Goal: Information Seeking & Learning: Learn about a topic

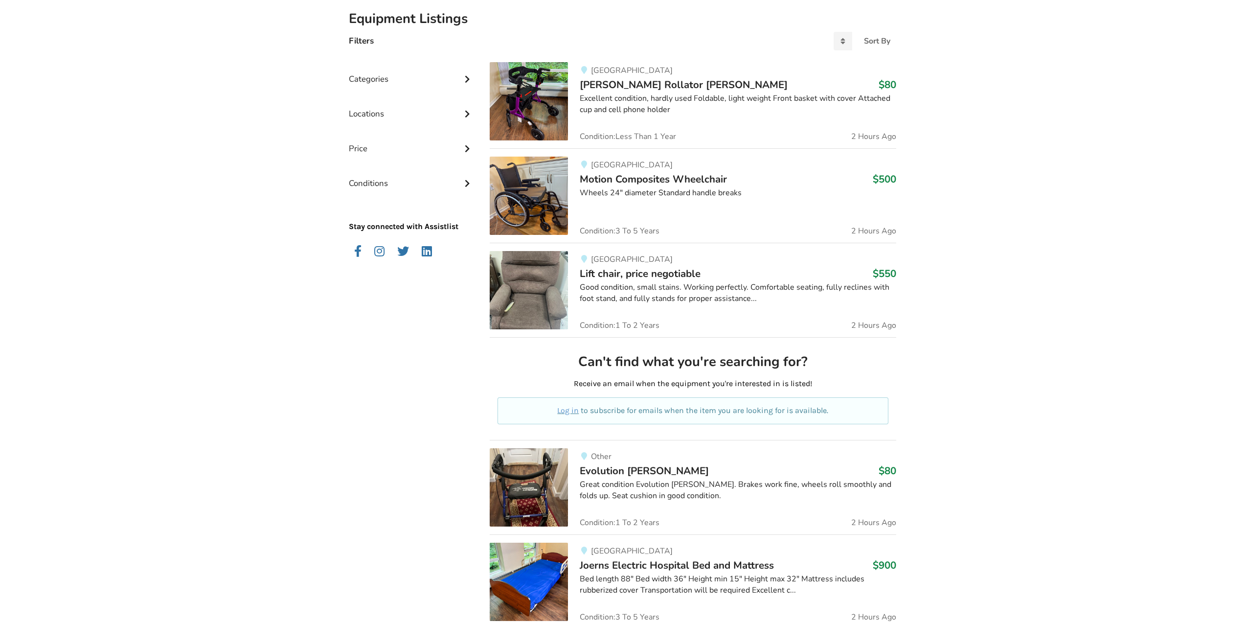
scroll to position [172, 0]
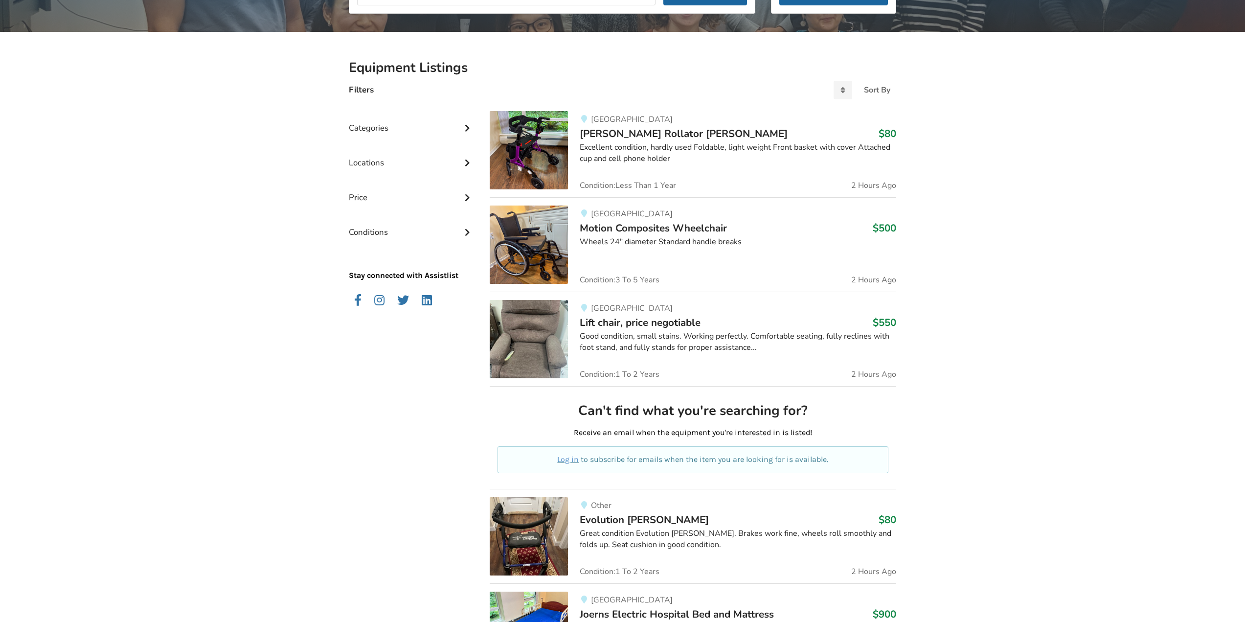
click at [685, 322] on span "Lift chair, price negotiable" at bounding box center [640, 323] width 121 height 14
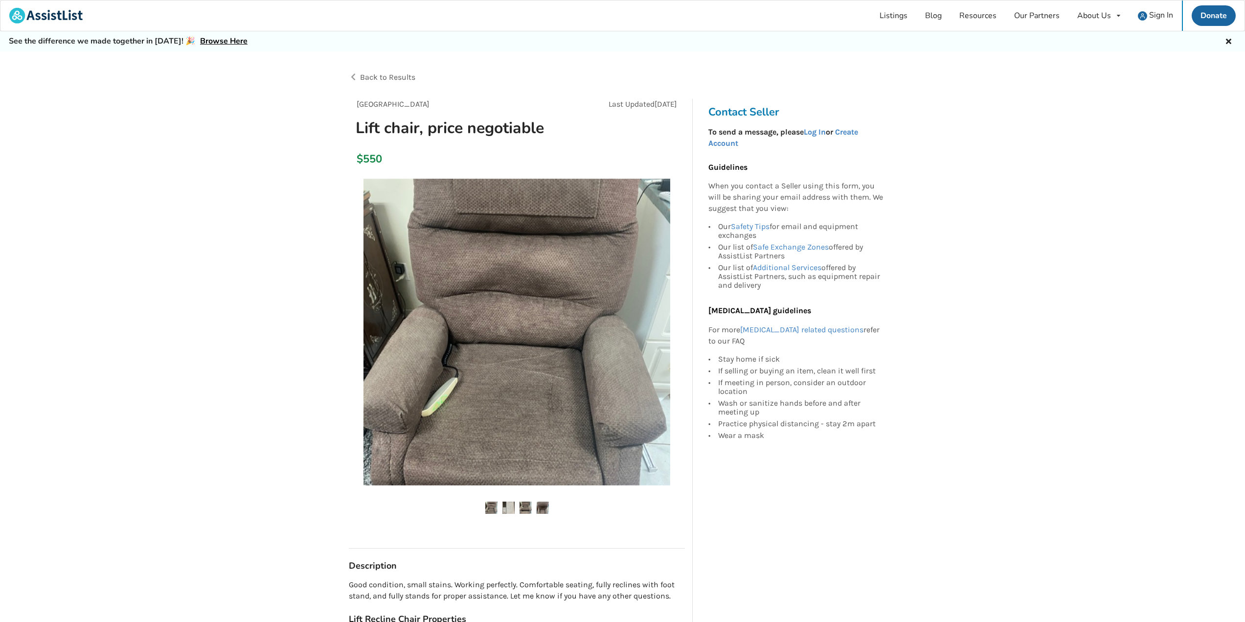
click at [669, 302] on img at bounding box center [517, 332] width 307 height 307
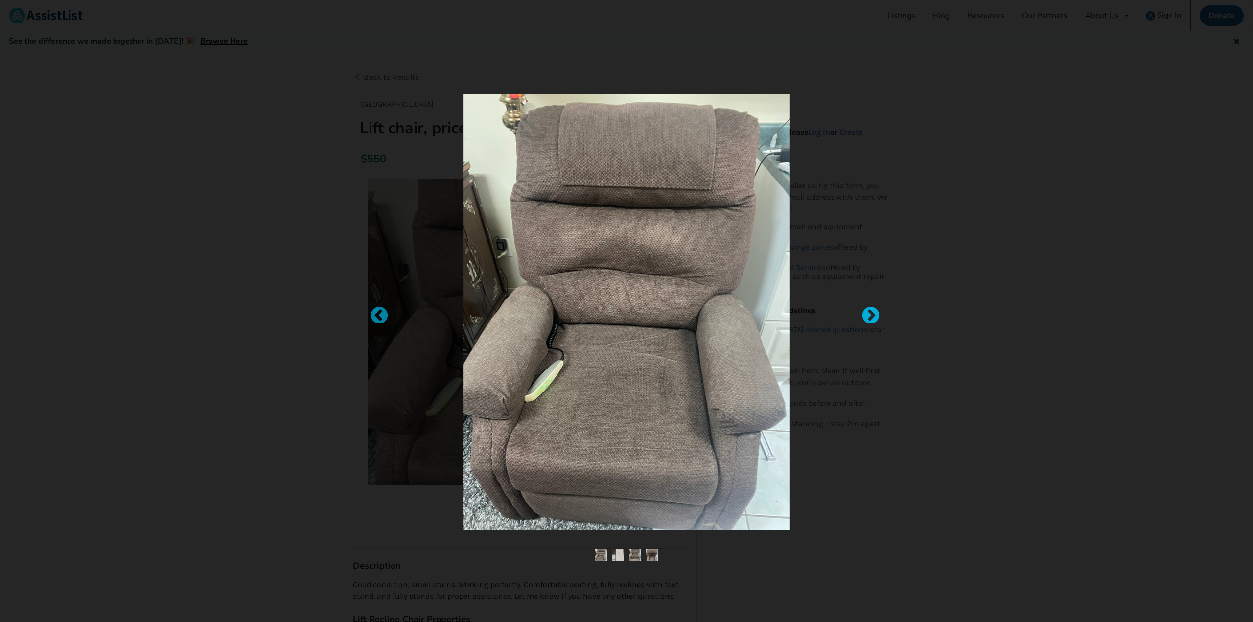
click at [871, 312] on div at bounding box center [866, 311] width 10 height 10
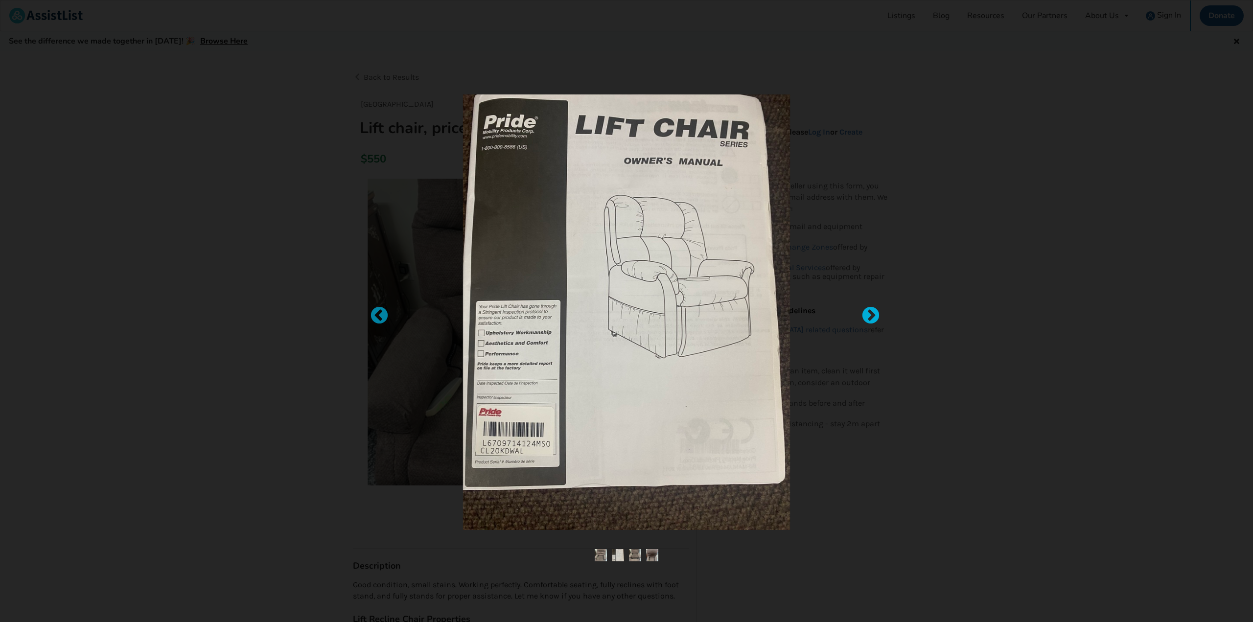
click at [871, 312] on div at bounding box center [866, 311] width 10 height 10
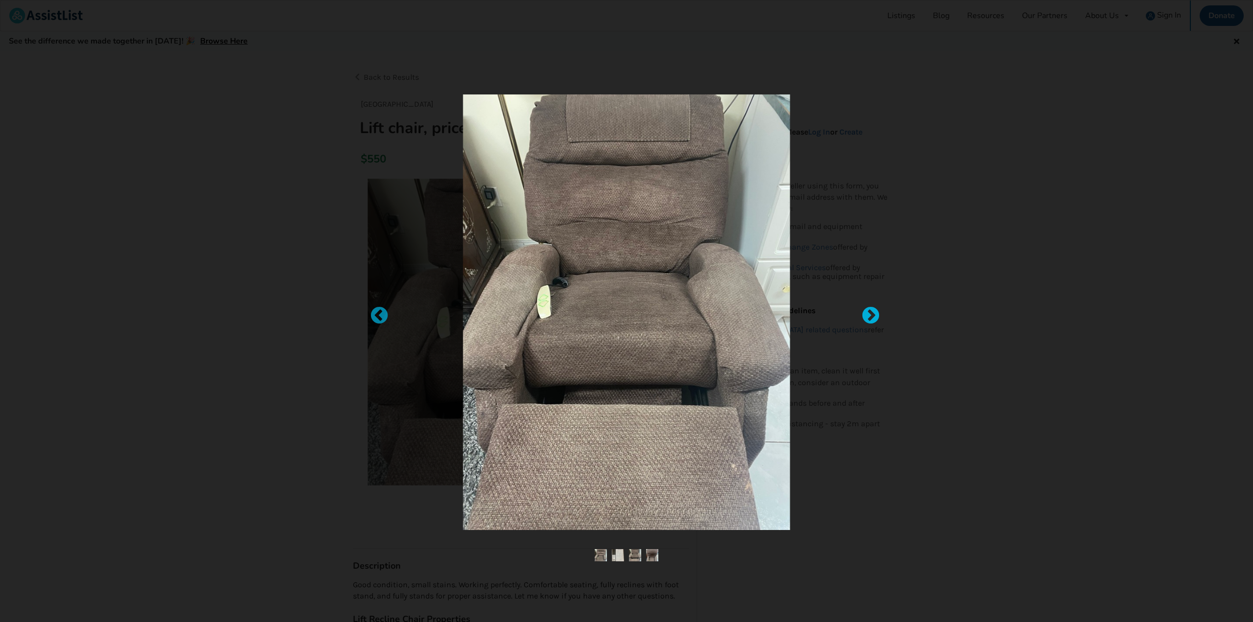
click at [871, 310] on div at bounding box center [866, 311] width 10 height 10
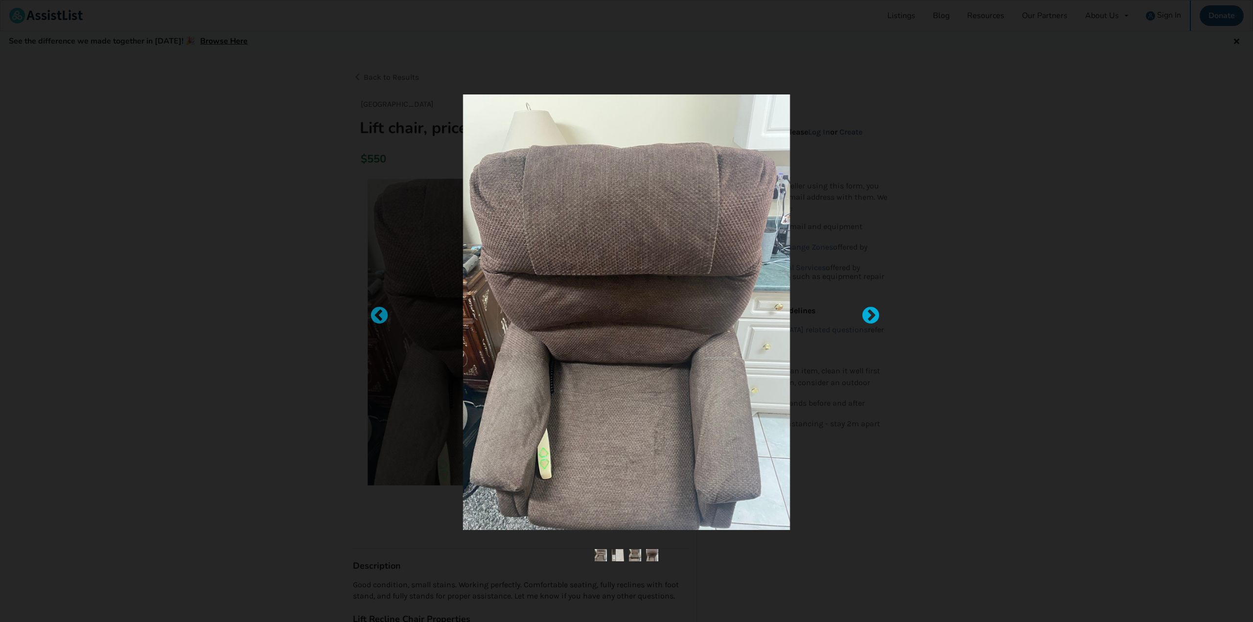
click at [871, 308] on div at bounding box center [866, 311] width 10 height 10
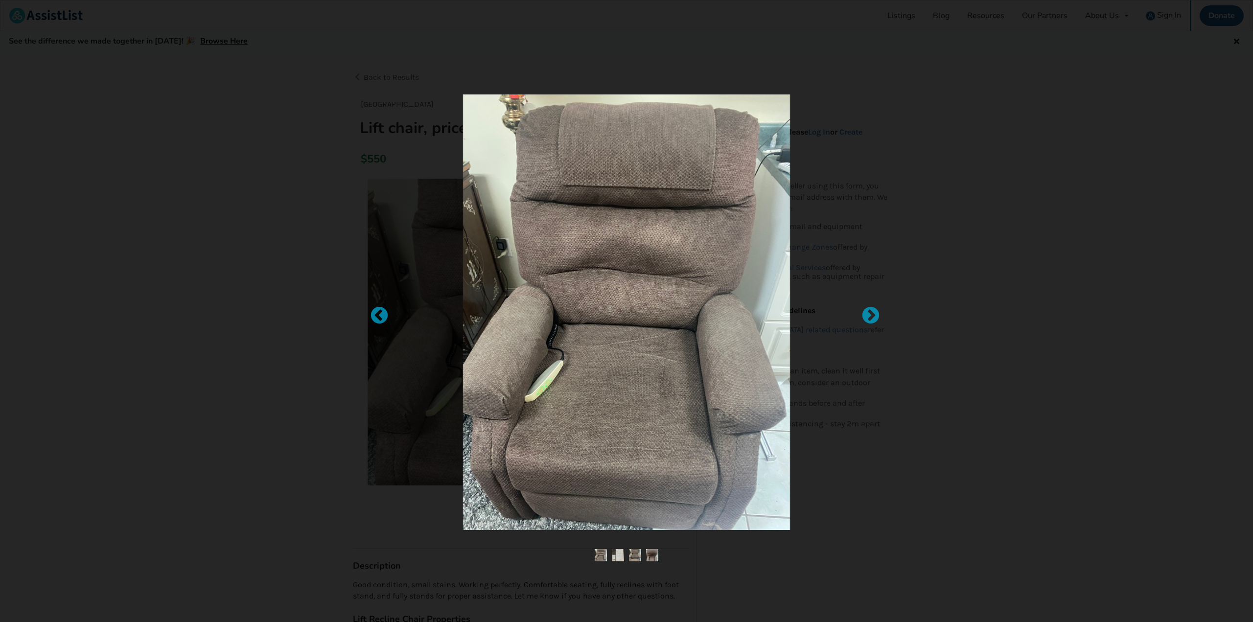
click at [876, 305] on div at bounding box center [626, 311] width 1253 height 622
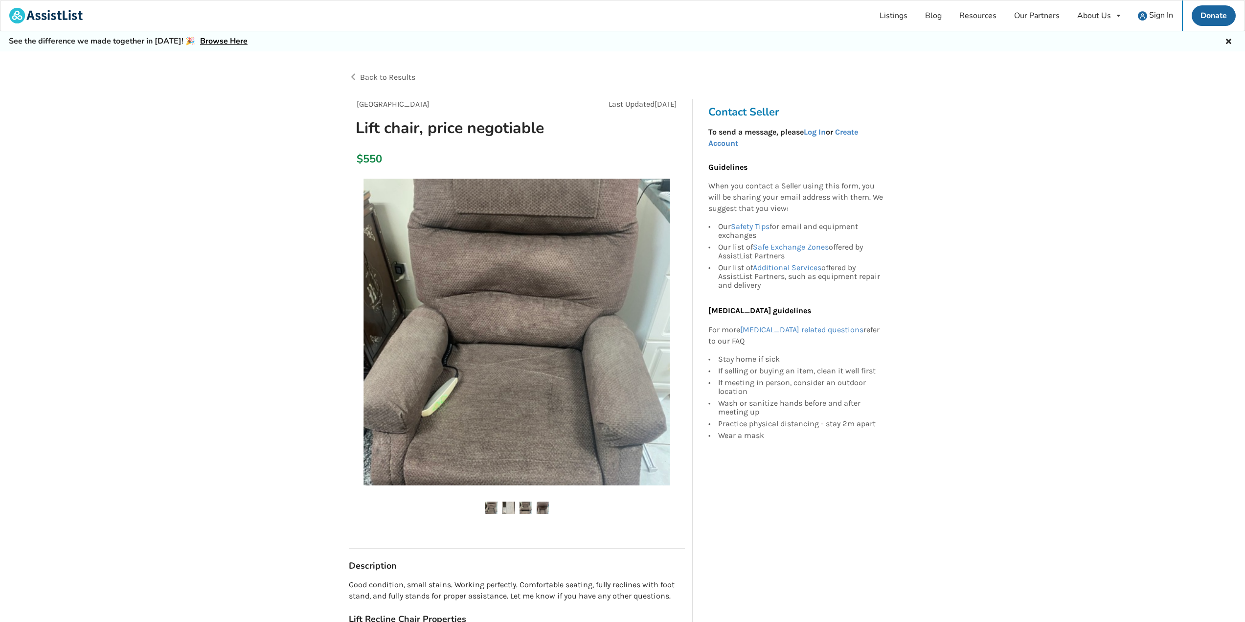
click at [539, 324] on img at bounding box center [517, 332] width 307 height 307
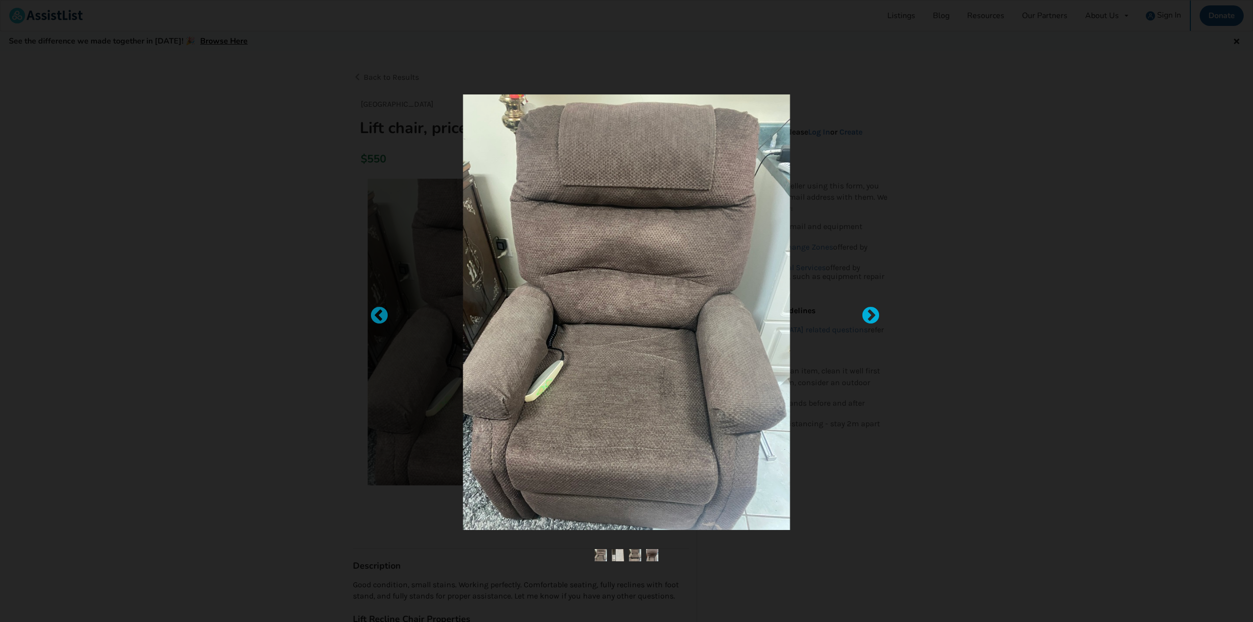
click at [869, 316] on div at bounding box center [866, 311] width 10 height 10
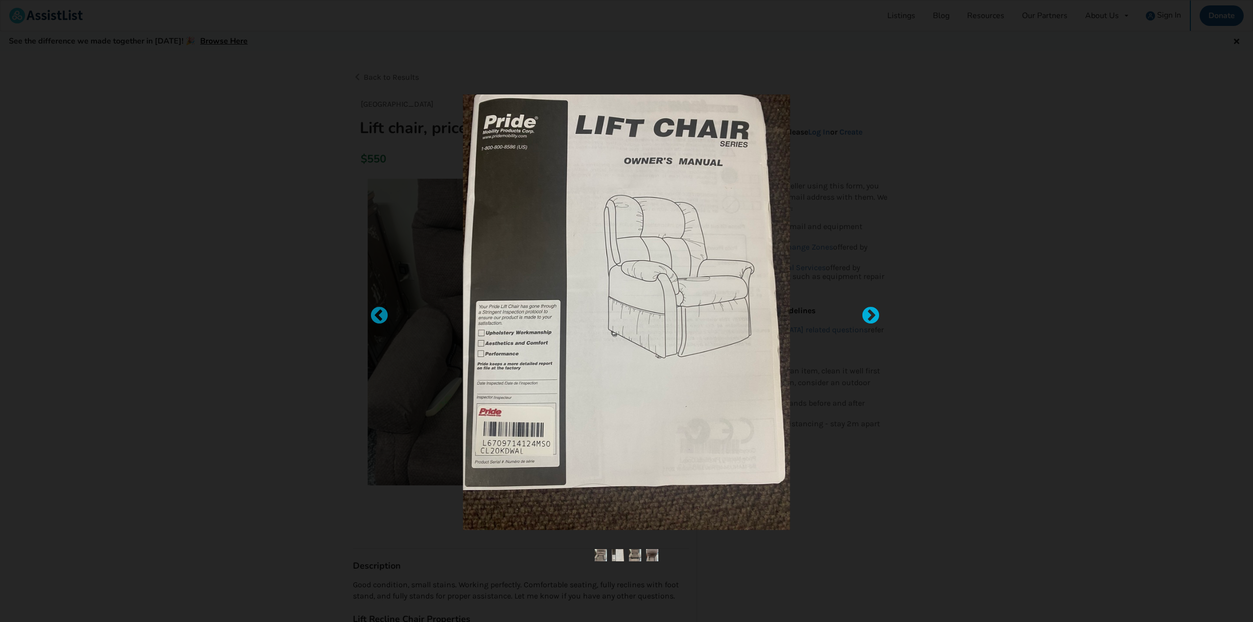
click at [870, 316] on div at bounding box center [866, 311] width 10 height 10
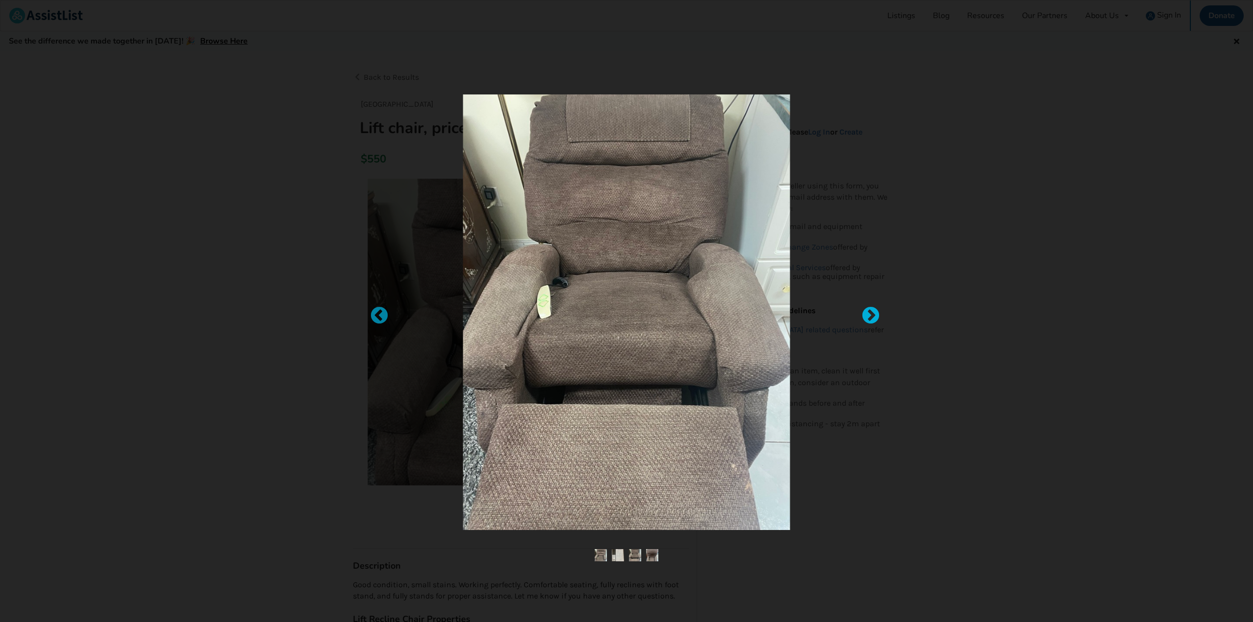
click at [870, 315] on div at bounding box center [866, 311] width 10 height 10
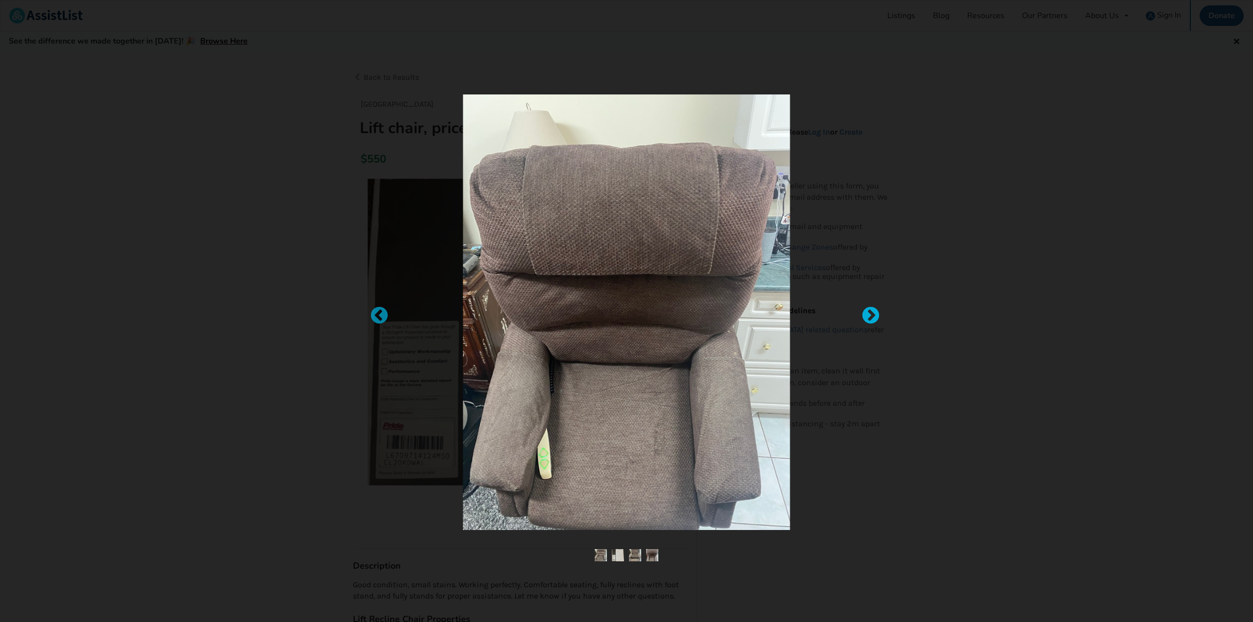
click at [871, 315] on div at bounding box center [866, 311] width 10 height 10
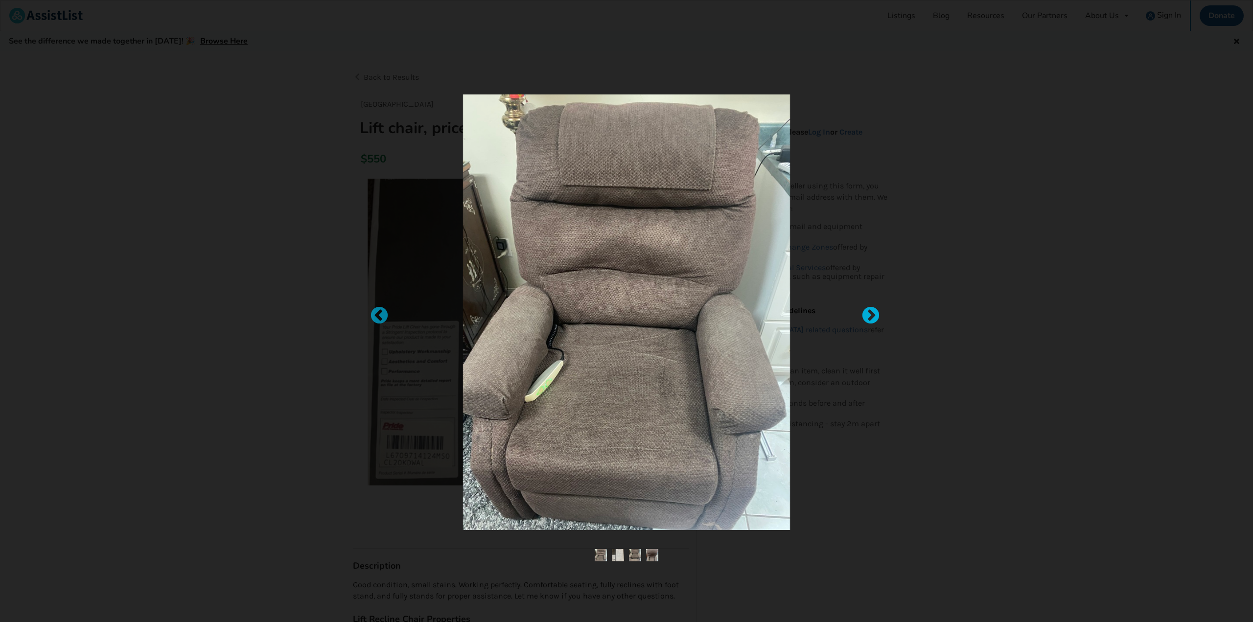
click at [871, 315] on div at bounding box center [866, 311] width 10 height 10
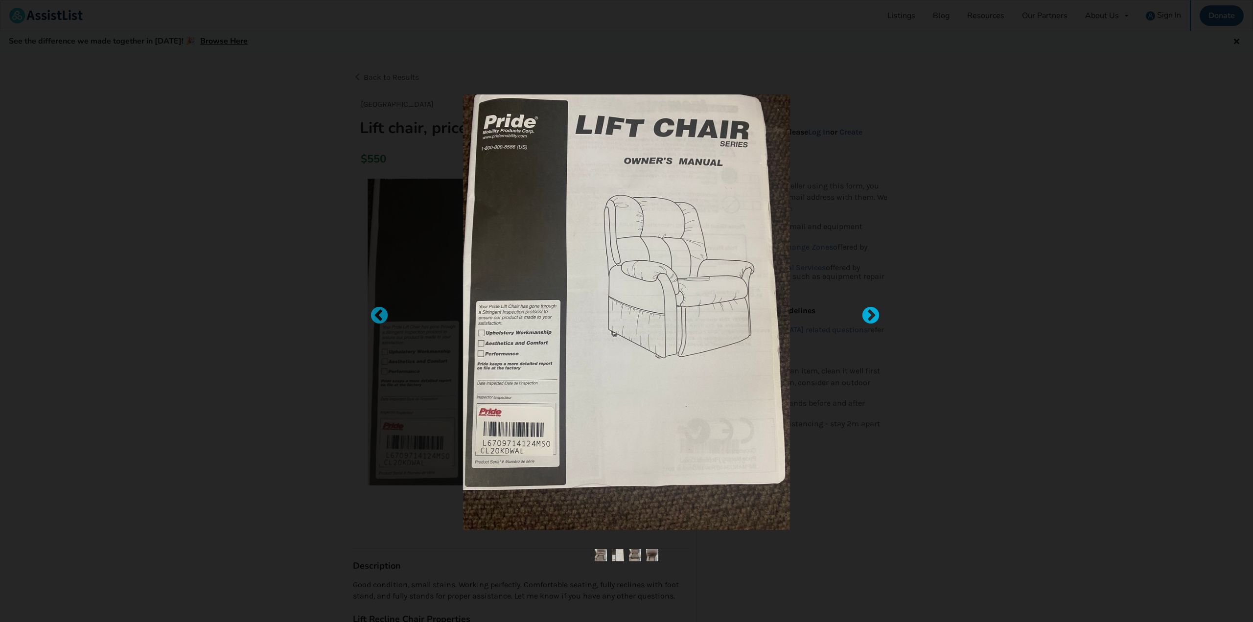
click at [868, 316] on div at bounding box center [866, 311] width 10 height 10
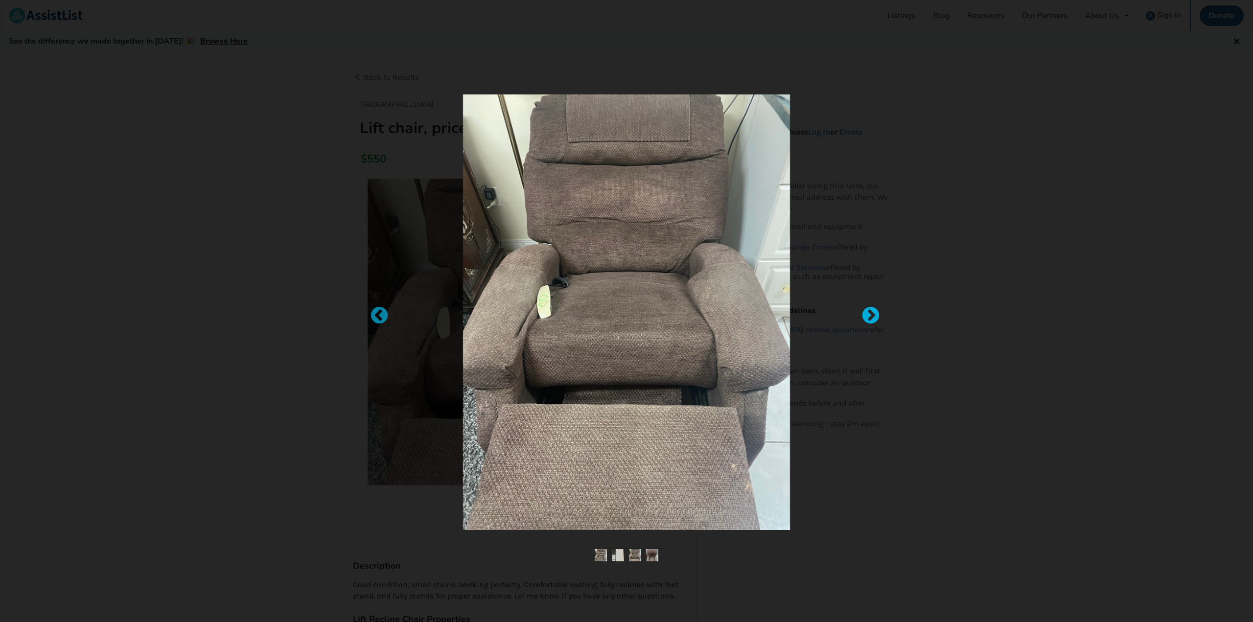
click at [867, 314] on div at bounding box center [866, 311] width 10 height 10
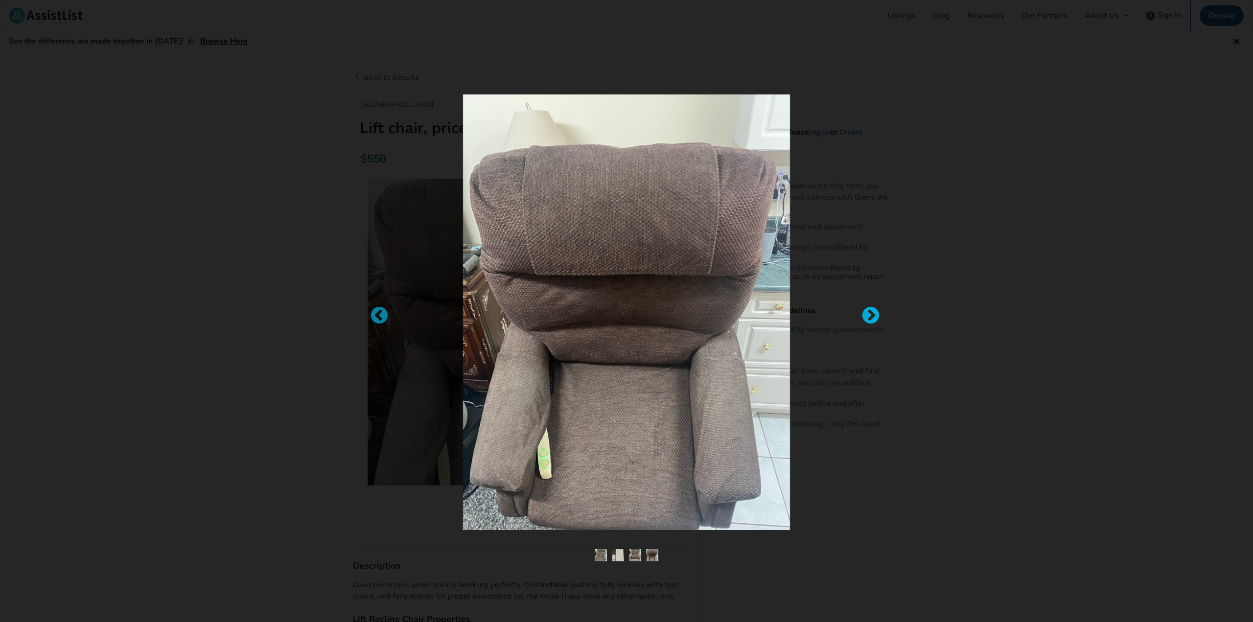
click at [867, 314] on div at bounding box center [866, 311] width 10 height 10
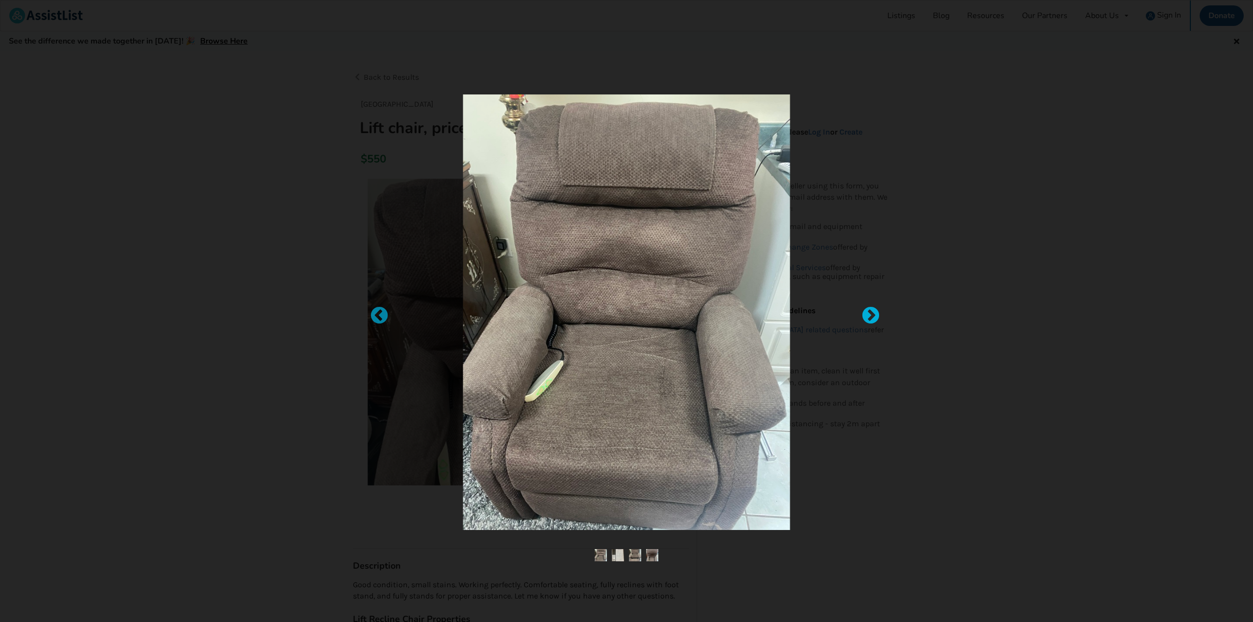
click at [867, 314] on div at bounding box center [866, 311] width 10 height 10
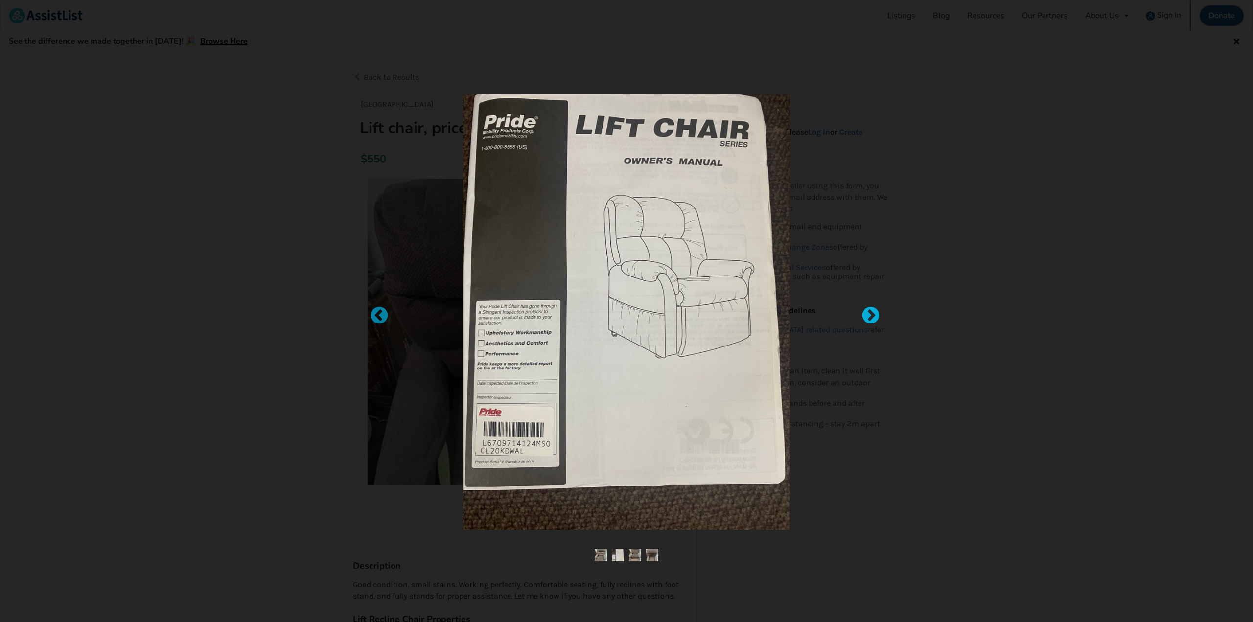
click at [867, 314] on div at bounding box center [866, 311] width 10 height 10
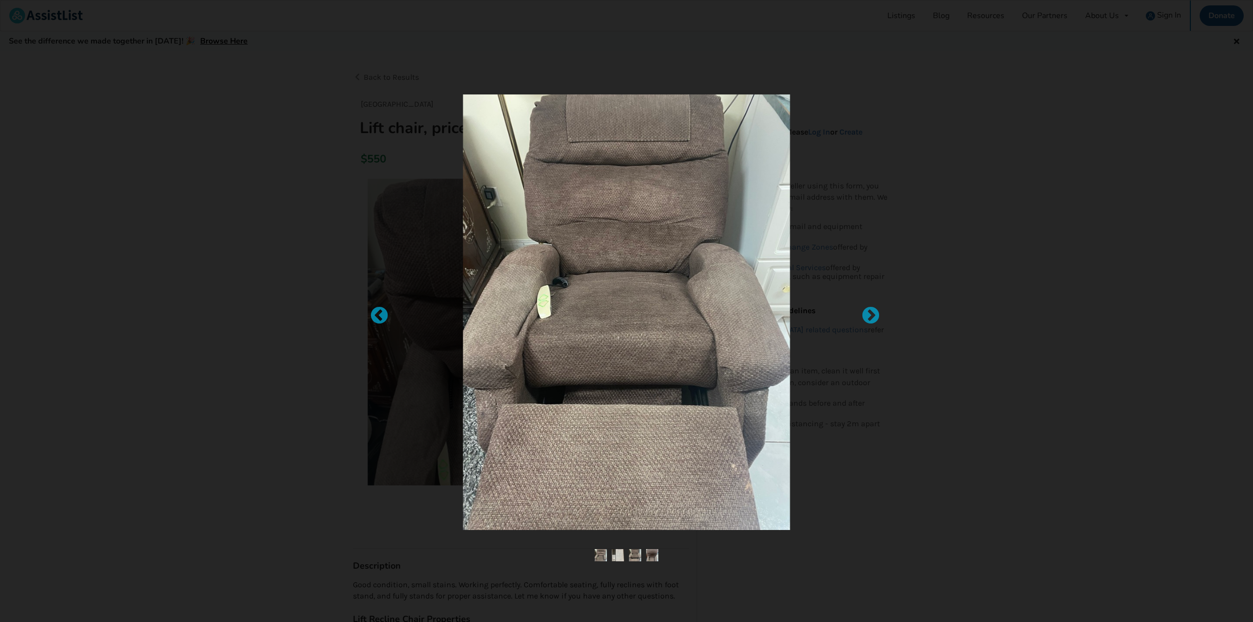
click at [1009, 304] on div at bounding box center [626, 311] width 1253 height 622
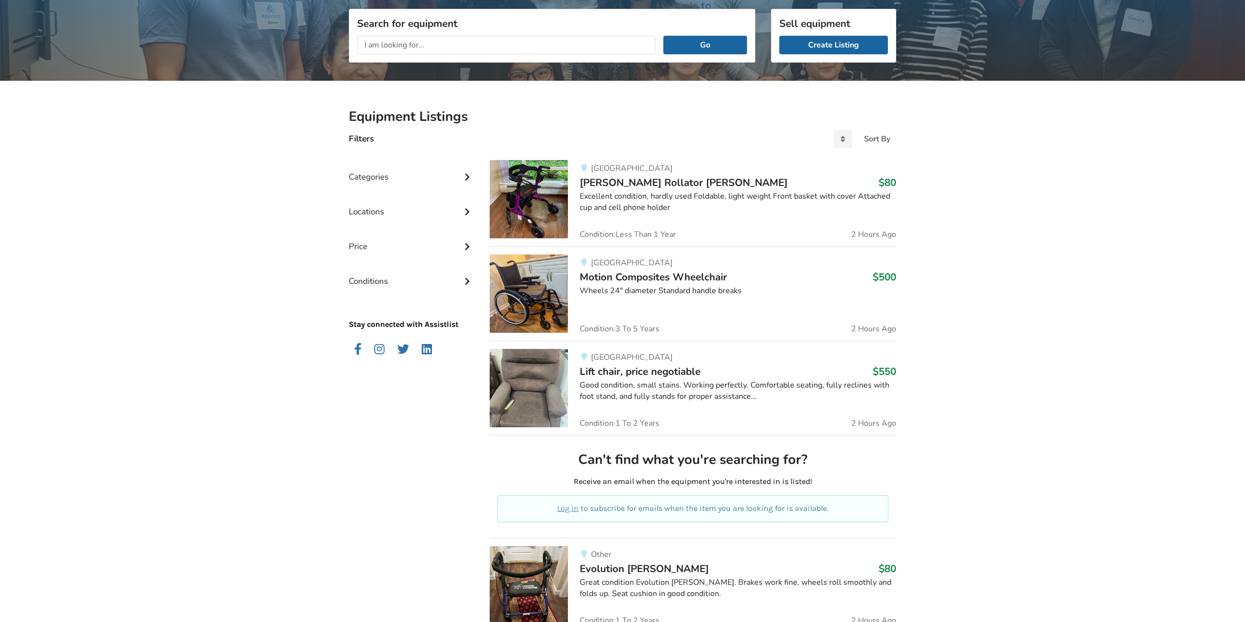
scroll to position [25, 0]
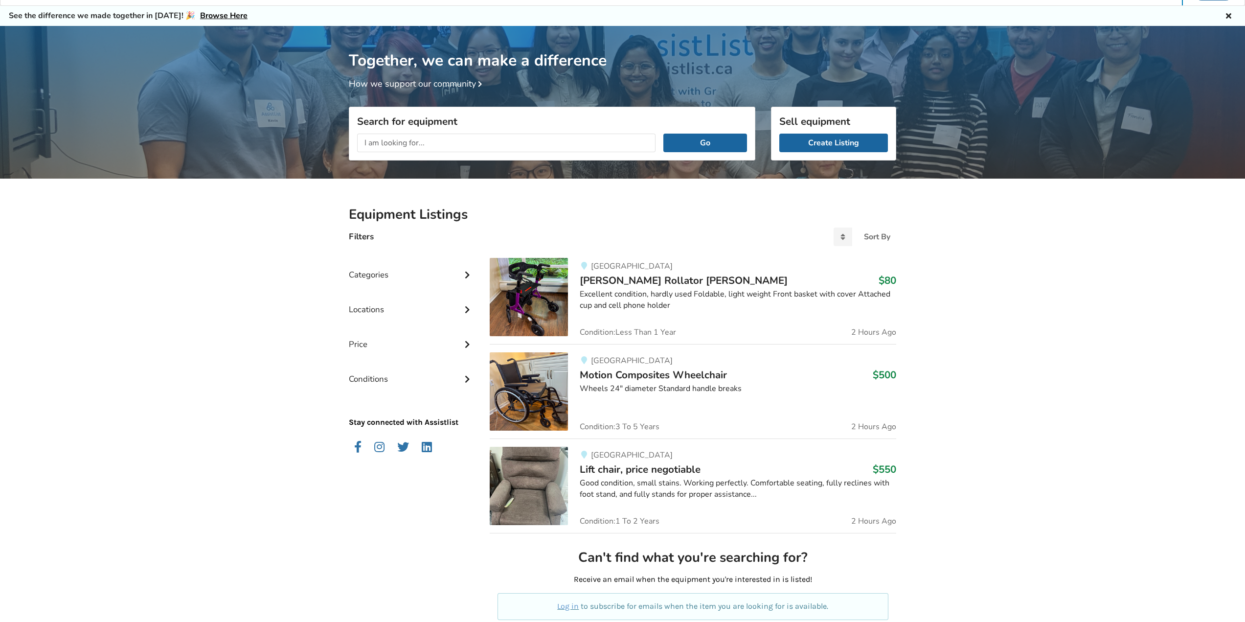
click at [621, 474] on span "Lift chair, price negotiable" at bounding box center [640, 469] width 121 height 14
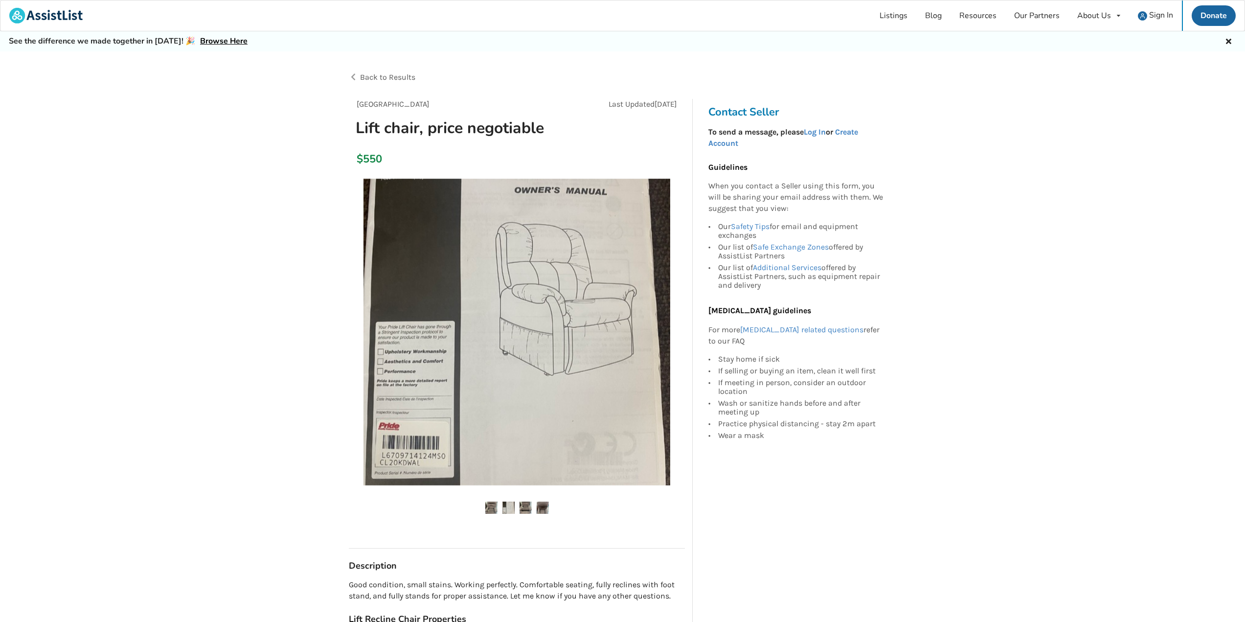
click at [380, 78] on span "Back to Results" at bounding box center [387, 76] width 55 height 9
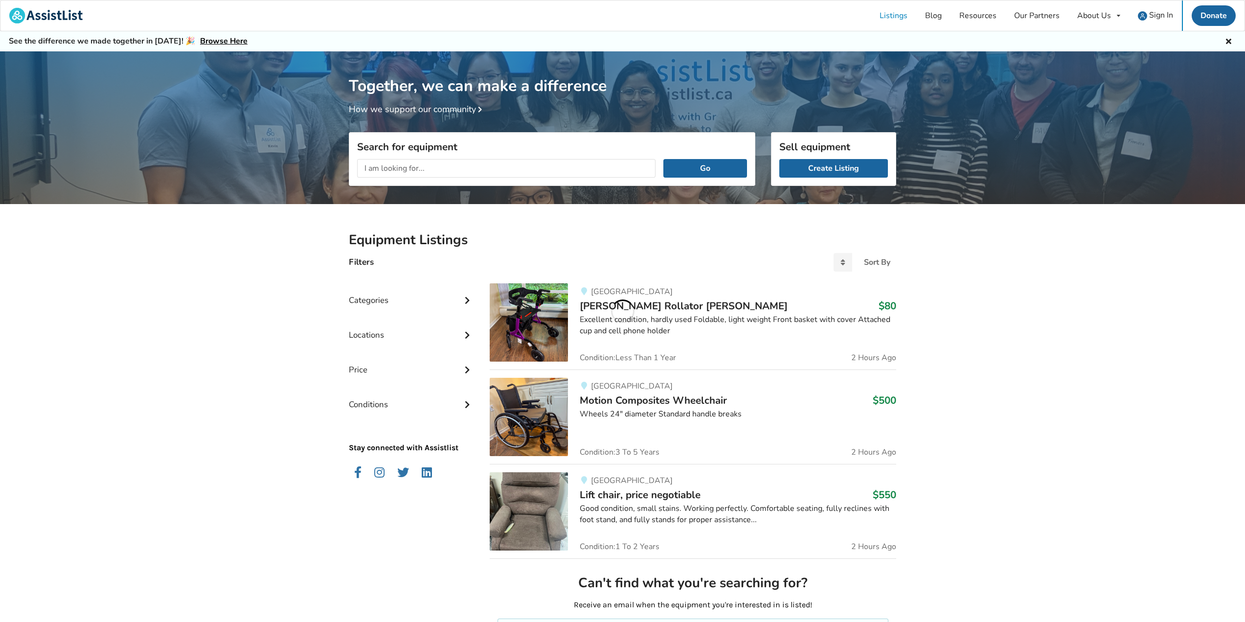
scroll to position [25, 0]
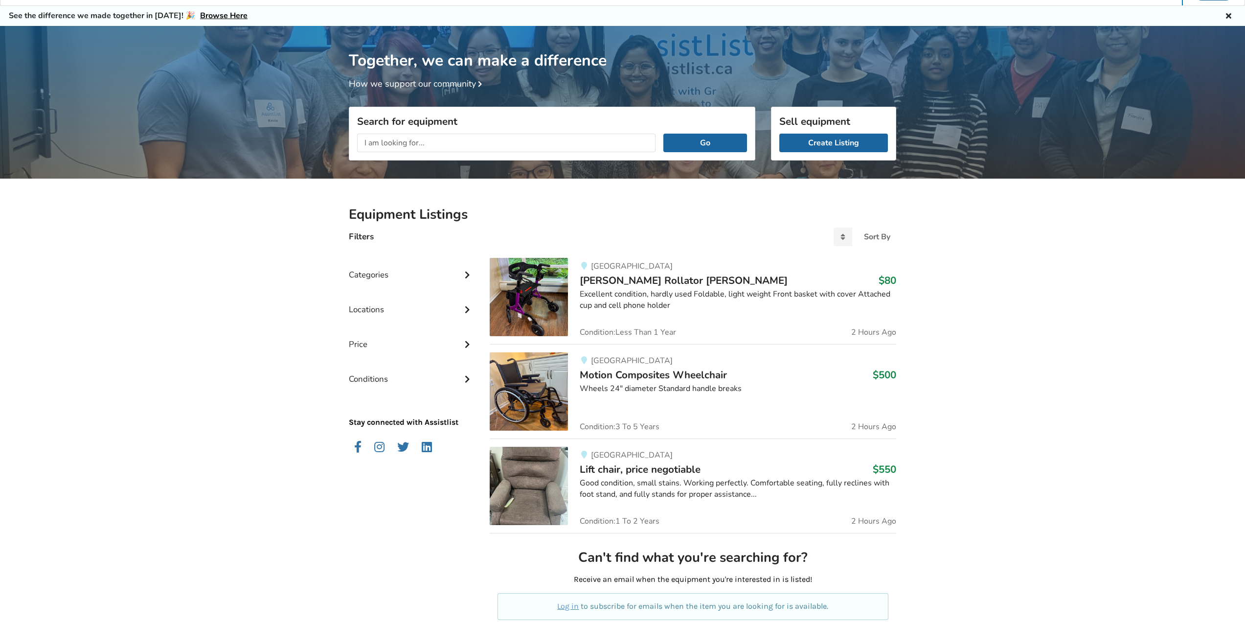
click at [489, 144] on input "text" at bounding box center [506, 143] width 299 height 19
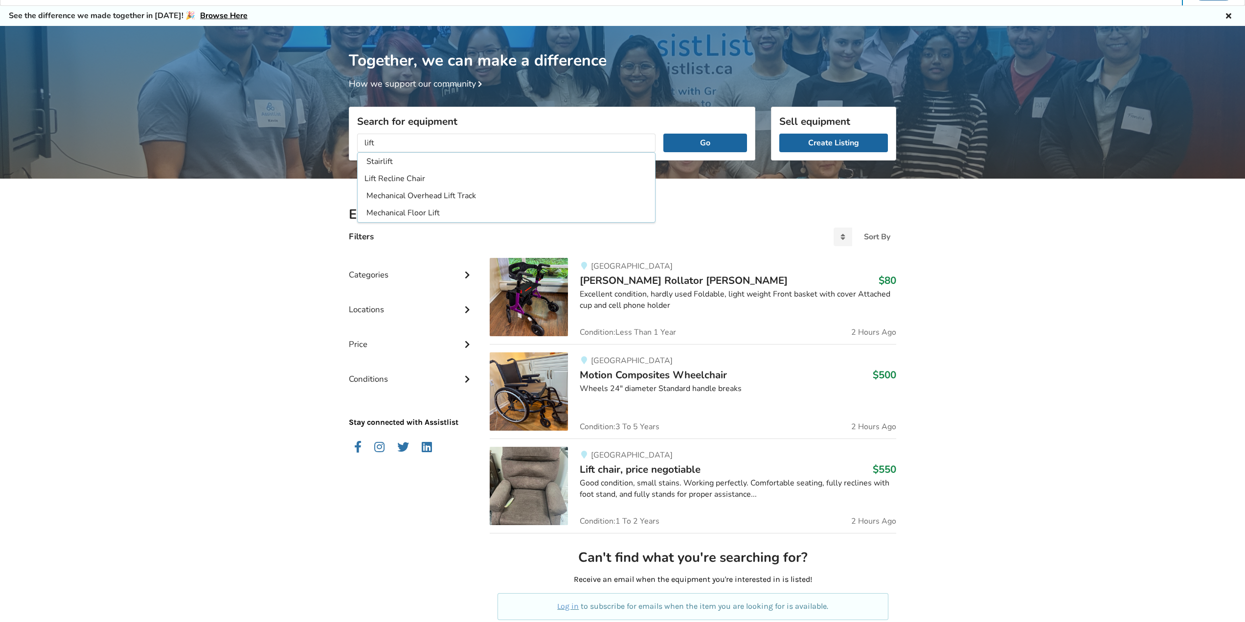
type input "Lift Recline Chair"
click at [664, 134] on button "Go" at bounding box center [706, 143] width 84 height 19
